Goal: Download file/media

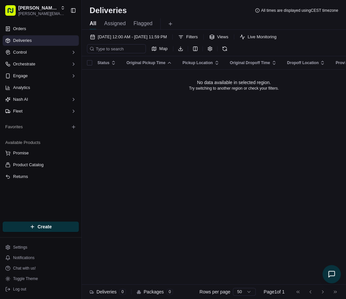
click at [214, 11] on div "Deliveries All times are displayed using CEST timezone" at bounding box center [214, 10] width 264 height 10
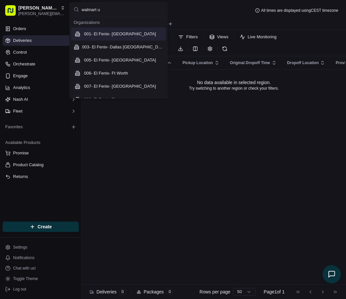
type input "walmart us"
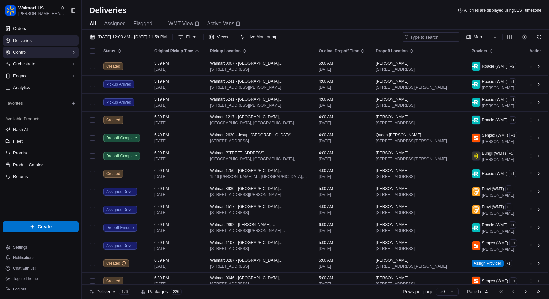
click at [43, 52] on button "Control" at bounding box center [41, 52] width 76 height 10
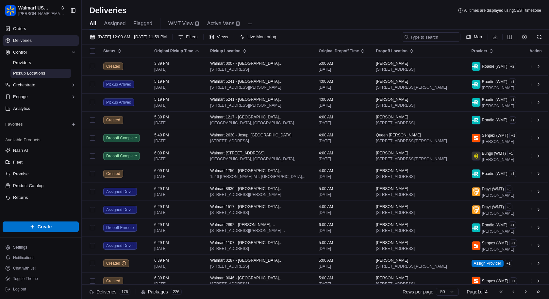
click at [41, 73] on span "Pickup Locations" at bounding box center [29, 73] width 32 height 6
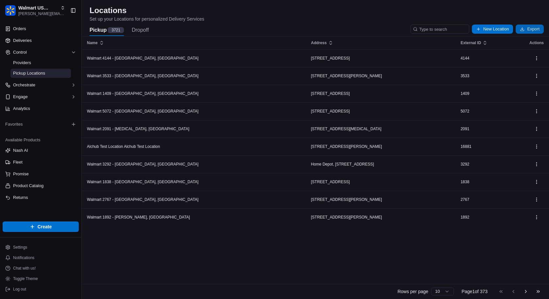
click at [346, 29] on button "Export" at bounding box center [530, 29] width 28 height 9
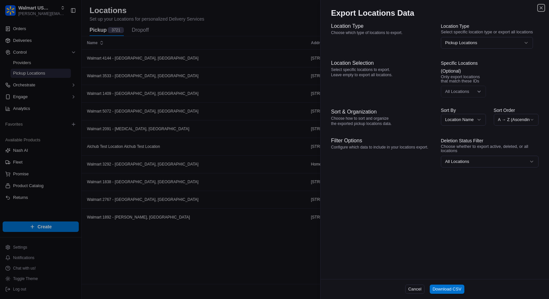
click at [346, 164] on button "All Locations" at bounding box center [490, 162] width 98 height 12
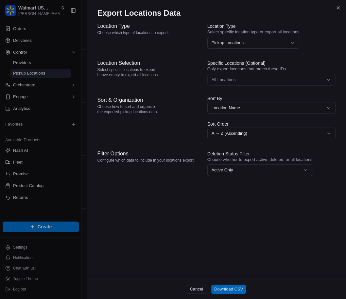
click at [225, 293] on button "Download CSV" at bounding box center [228, 288] width 35 height 9
click at [272, 217] on div "Location Type Choose which type of locations to export. Location Type Select sp…" at bounding box center [216, 150] width 259 height 258
click at [62, 175] on div at bounding box center [173, 149] width 346 height 299
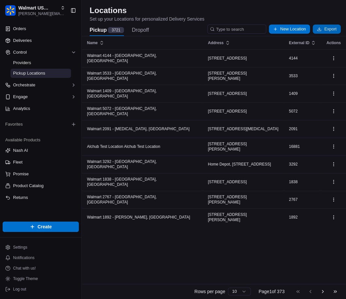
click at [322, 29] on button "Export" at bounding box center [327, 29] width 28 height 9
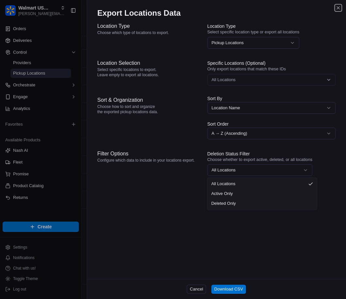
click at [250, 169] on button "All Locations" at bounding box center [259, 170] width 105 height 12
click at [250, 249] on div "Location Type Choose which type of locations to export. Location Type Select sp…" at bounding box center [216, 150] width 259 height 258
click at [232, 295] on div "Cancel Download CSV" at bounding box center [216, 289] width 259 height 20
click at [233, 291] on button "Download CSV" at bounding box center [228, 288] width 35 height 9
